Goal: Task Accomplishment & Management: Use online tool/utility

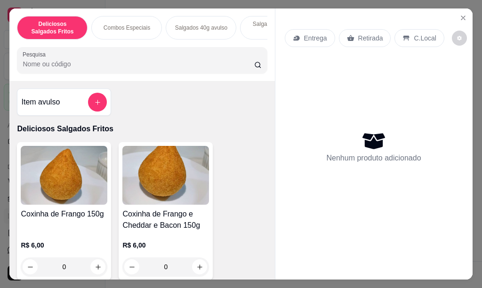
click at [96, 102] on button "add-separate-item" at bounding box center [97, 102] width 19 height 19
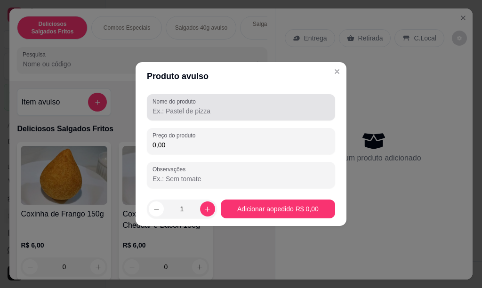
click at [166, 111] on input "Nome do produto" at bounding box center [241, 110] width 177 height 9
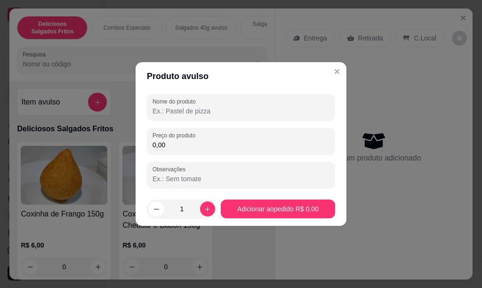
click at [179, 115] on input "Nome do produto" at bounding box center [241, 110] width 177 height 9
click at [180, 114] on input "Nome do produto" at bounding box center [241, 110] width 177 height 9
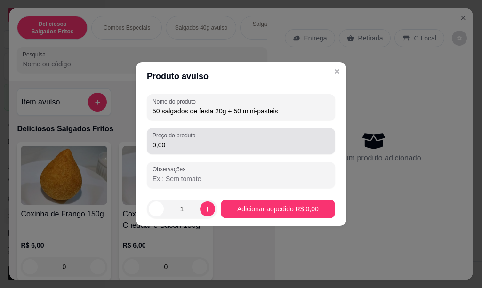
type input "50 salgados de festa 20g + 50 mini-pasteis"
click at [175, 145] on input "0,00" at bounding box center [241, 144] width 177 height 9
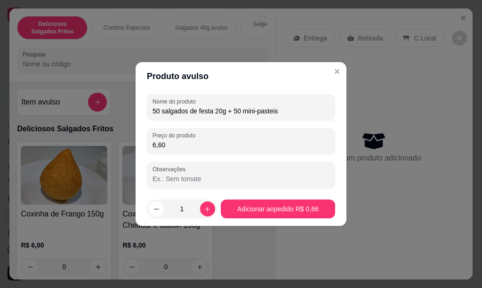
type input "66,00"
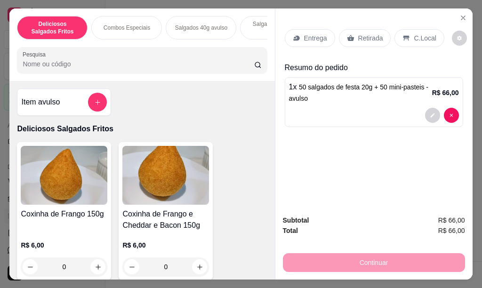
click at [313, 39] on div "Entrega" at bounding box center [310, 38] width 50 height 18
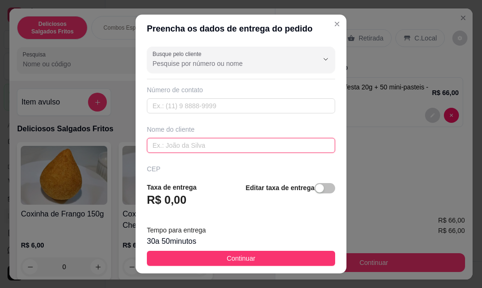
click at [206, 148] on input "text" at bounding box center [241, 145] width 188 height 15
type input "m"
click at [207, 148] on input "text" at bounding box center [241, 145] width 188 height 15
type input "[PERSON_NAME]"
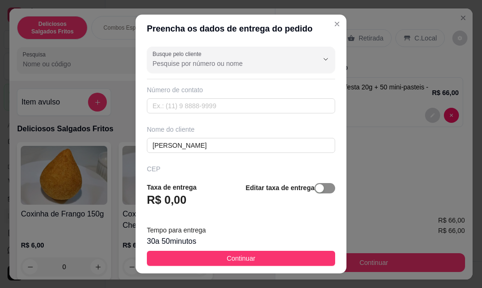
click at [314, 190] on span "button" at bounding box center [324, 188] width 21 height 10
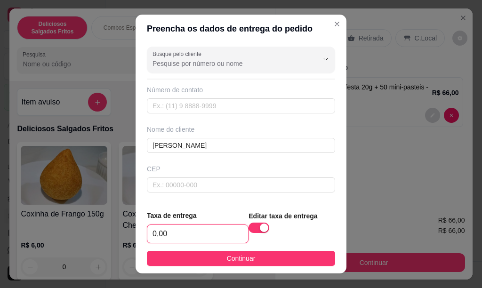
click at [169, 233] on input "0,00" at bounding box center [197, 234] width 101 height 18
type input "10,00"
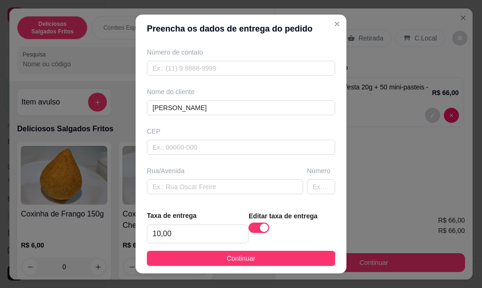
scroll to position [56, 0]
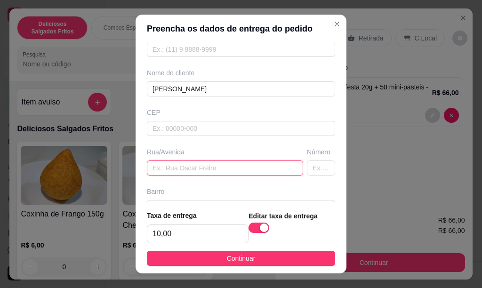
click at [192, 167] on input "text" at bounding box center [225, 168] width 156 height 15
click at [154, 168] on input "text" at bounding box center [225, 168] width 156 height 15
type input "[PERSON_NAME]"
type input "821"
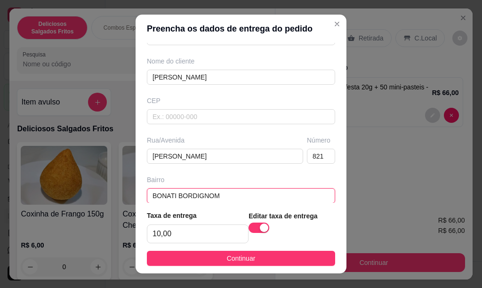
type input "BONATI BORDIGNOM"
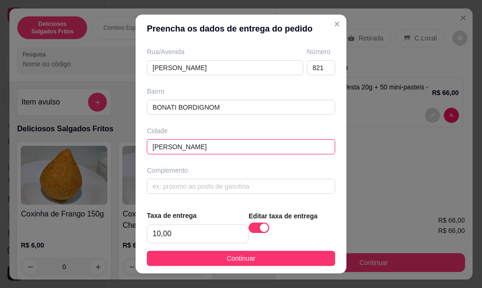
type input "[PERSON_NAME]"
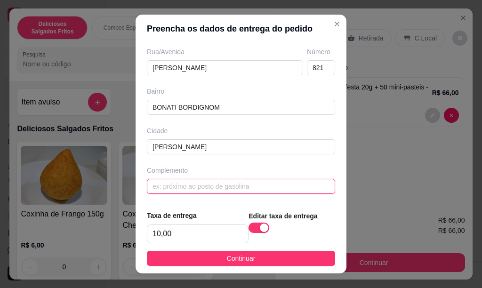
click at [152, 186] on input "text" at bounding box center [241, 186] width 188 height 15
type input "ATRAS DA RODOVIARIA"
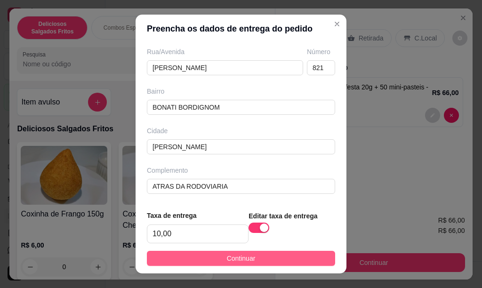
click at [227, 258] on span "Continuar" at bounding box center [241, 258] width 29 height 10
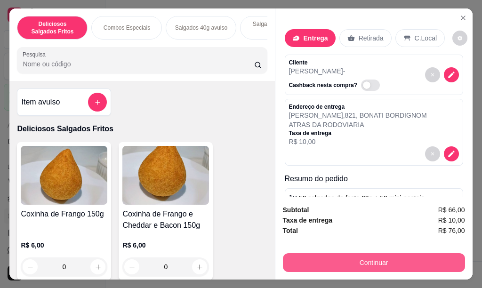
click at [378, 257] on button "Continuar" at bounding box center [374, 262] width 182 height 19
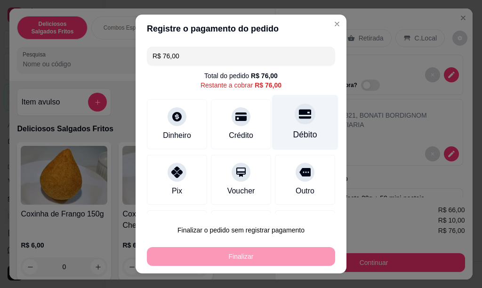
click at [299, 114] on icon at bounding box center [305, 113] width 12 height 9
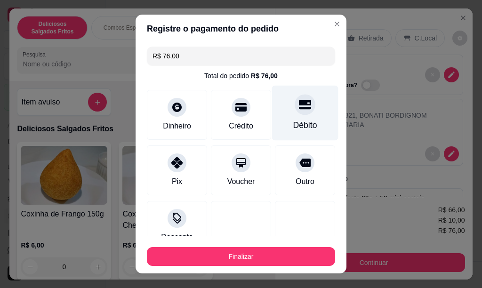
type input "R$ 0,00"
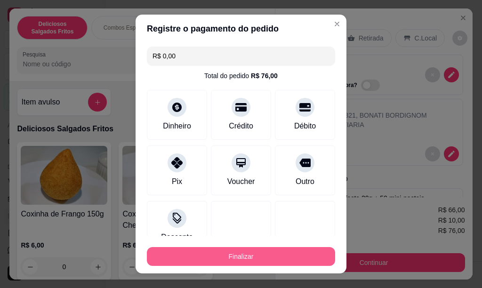
click at [249, 260] on button "Finalizar" at bounding box center [241, 256] width 188 height 19
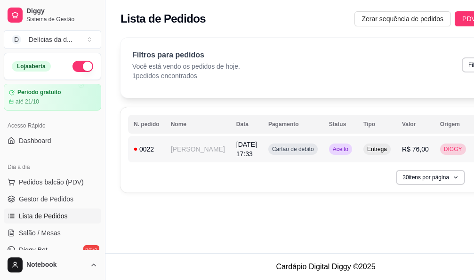
click at [185, 147] on td "[PERSON_NAME]" at bounding box center [197, 149] width 65 height 26
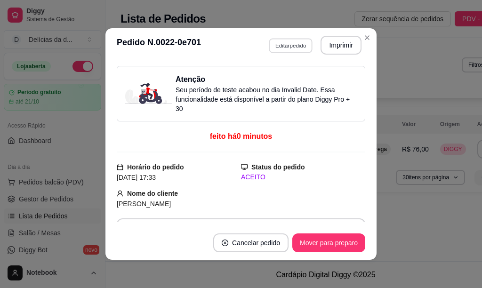
click at [291, 42] on button "Editar pedido" at bounding box center [291, 45] width 44 height 15
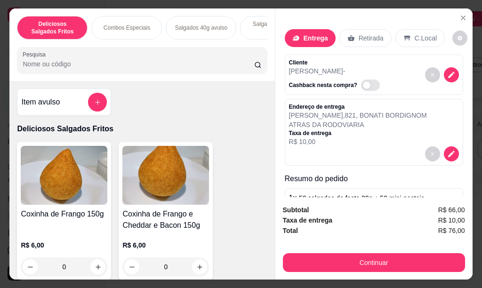
scroll to position [64, 0]
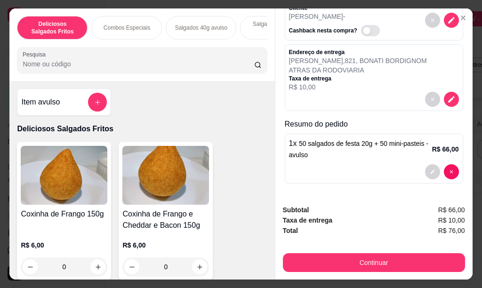
click at [354, 140] on span "50 salgados de festa 20g + 50 mini-pasteis - avulso" at bounding box center [358, 149] width 139 height 19
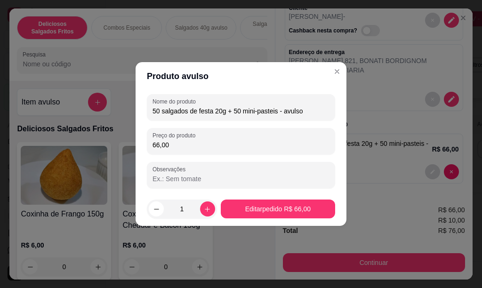
click at [178, 147] on input "66,00" at bounding box center [241, 144] width 177 height 9
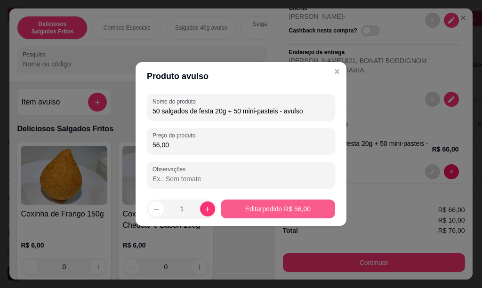
type input "56,00"
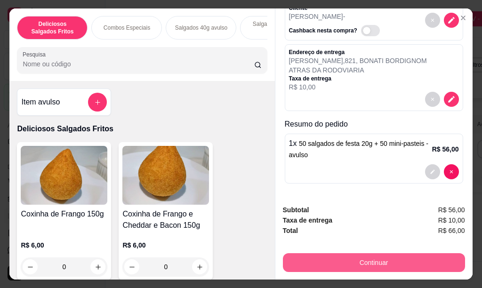
click at [370, 259] on button "Continuar" at bounding box center [374, 262] width 182 height 19
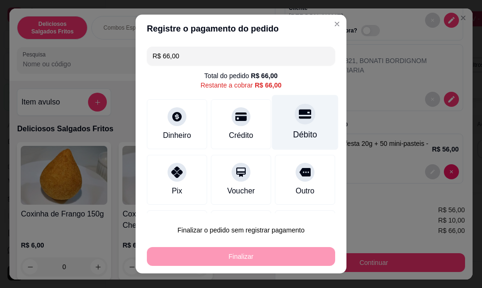
click at [295, 121] on div at bounding box center [305, 114] width 21 height 21
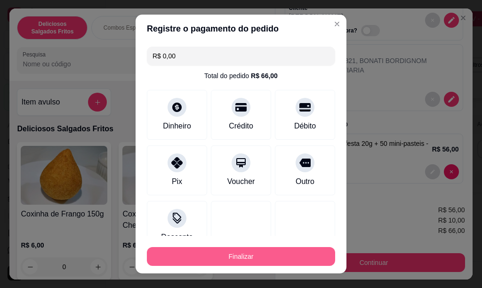
click at [281, 257] on button "Finalizar" at bounding box center [241, 256] width 188 height 19
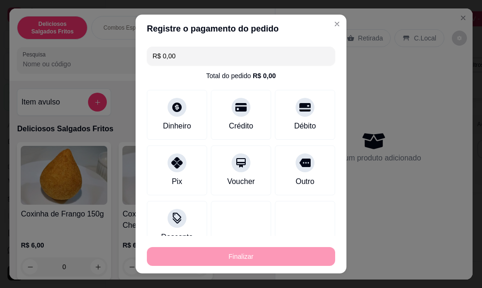
type input "-R$ 66,00"
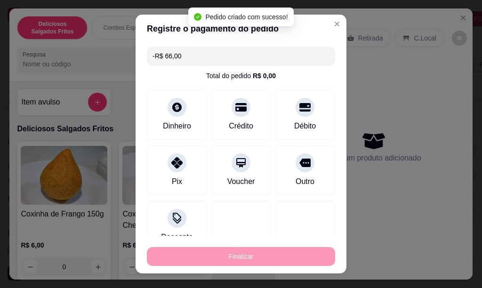
scroll to position [0, 0]
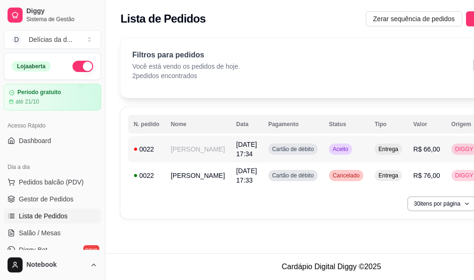
click at [176, 147] on td "[PERSON_NAME]" at bounding box center [197, 149] width 65 height 26
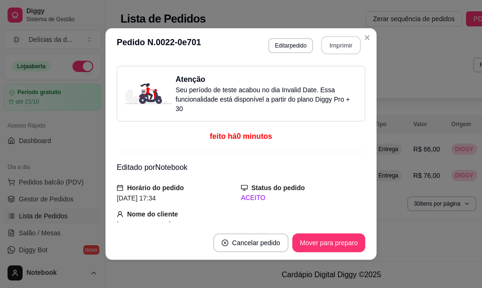
click at [339, 48] on button "Imprimir" at bounding box center [341, 45] width 40 height 18
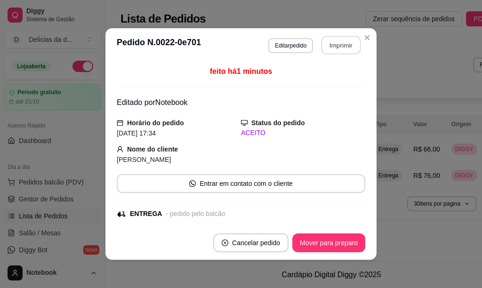
click at [346, 49] on button "Imprimir" at bounding box center [341, 45] width 40 height 18
click at [330, 245] on button "Mover para preparo" at bounding box center [328, 243] width 71 height 18
